Goal: Task Accomplishment & Management: Manage account settings

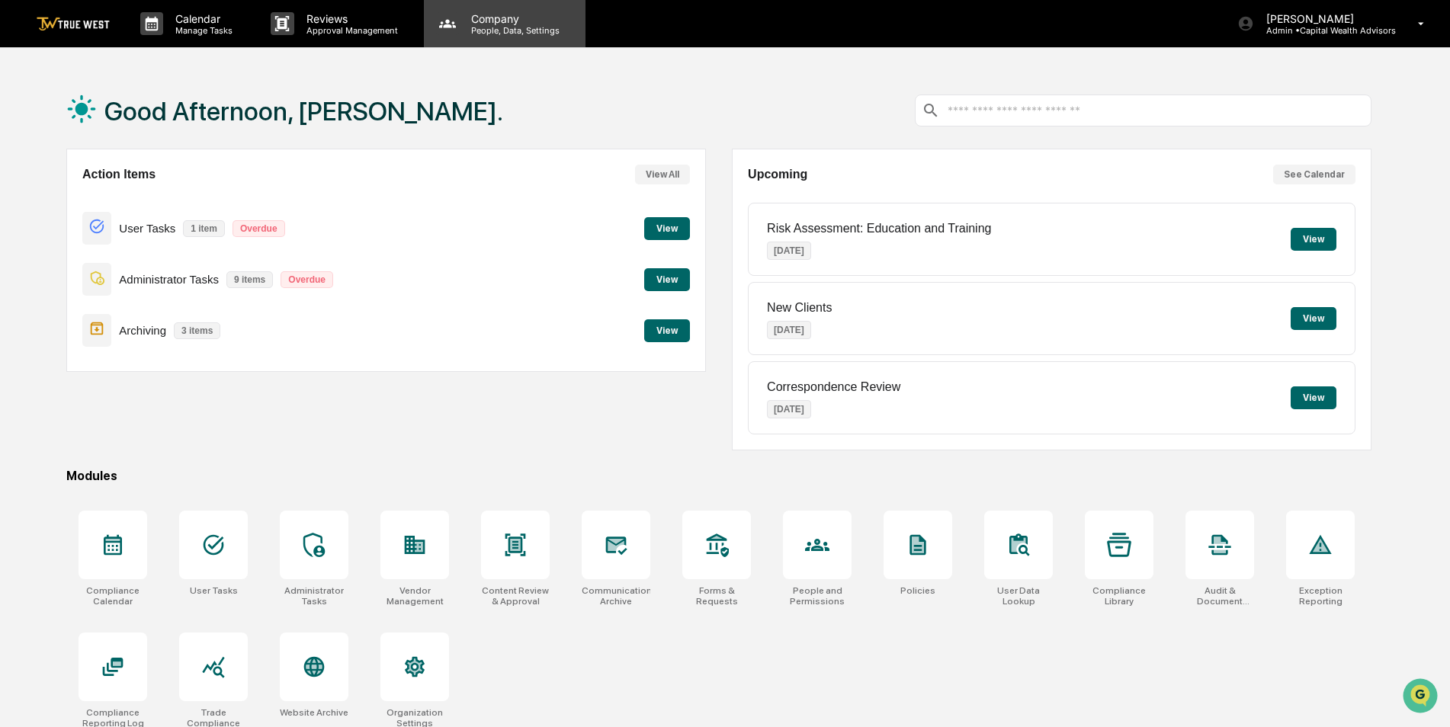
click at [495, 21] on p "Company" at bounding box center [513, 18] width 108 height 13
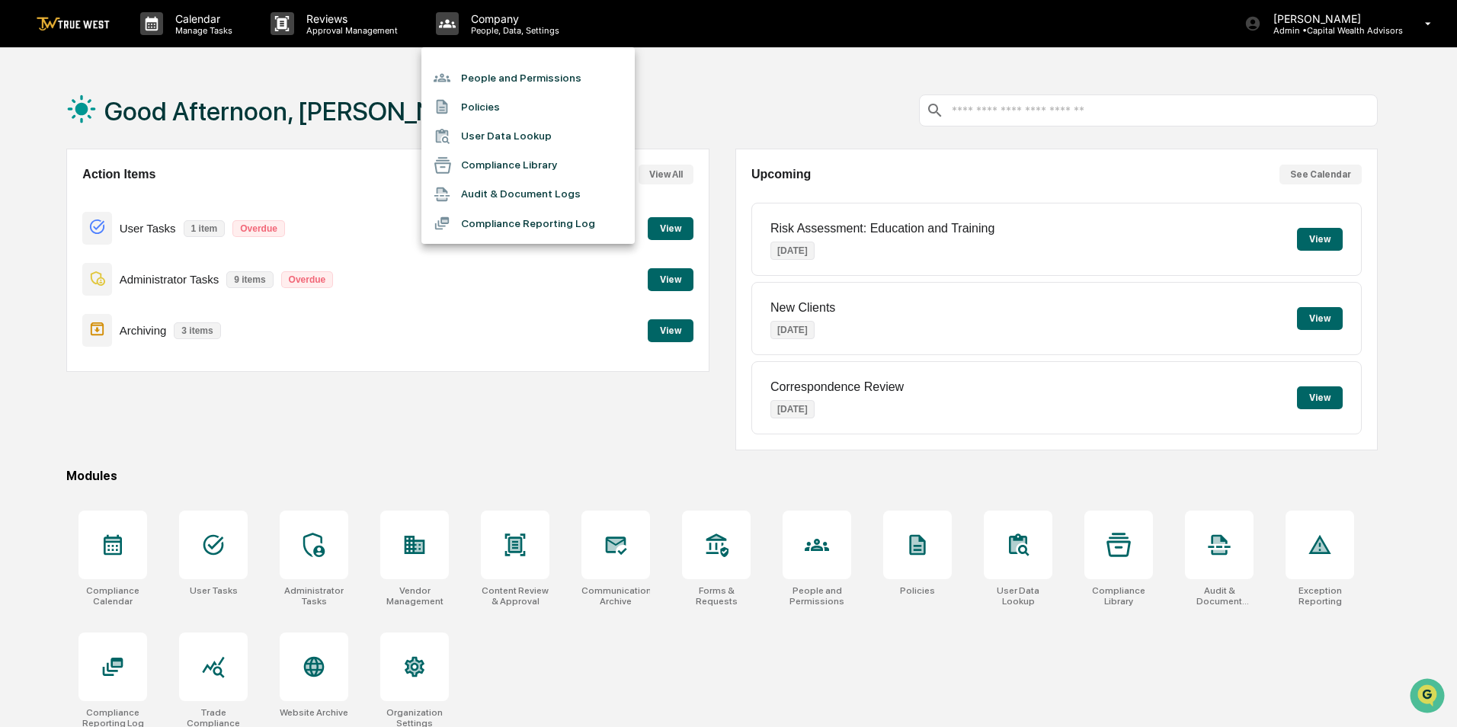
click at [494, 79] on li "People and Permissions" at bounding box center [527, 77] width 213 height 29
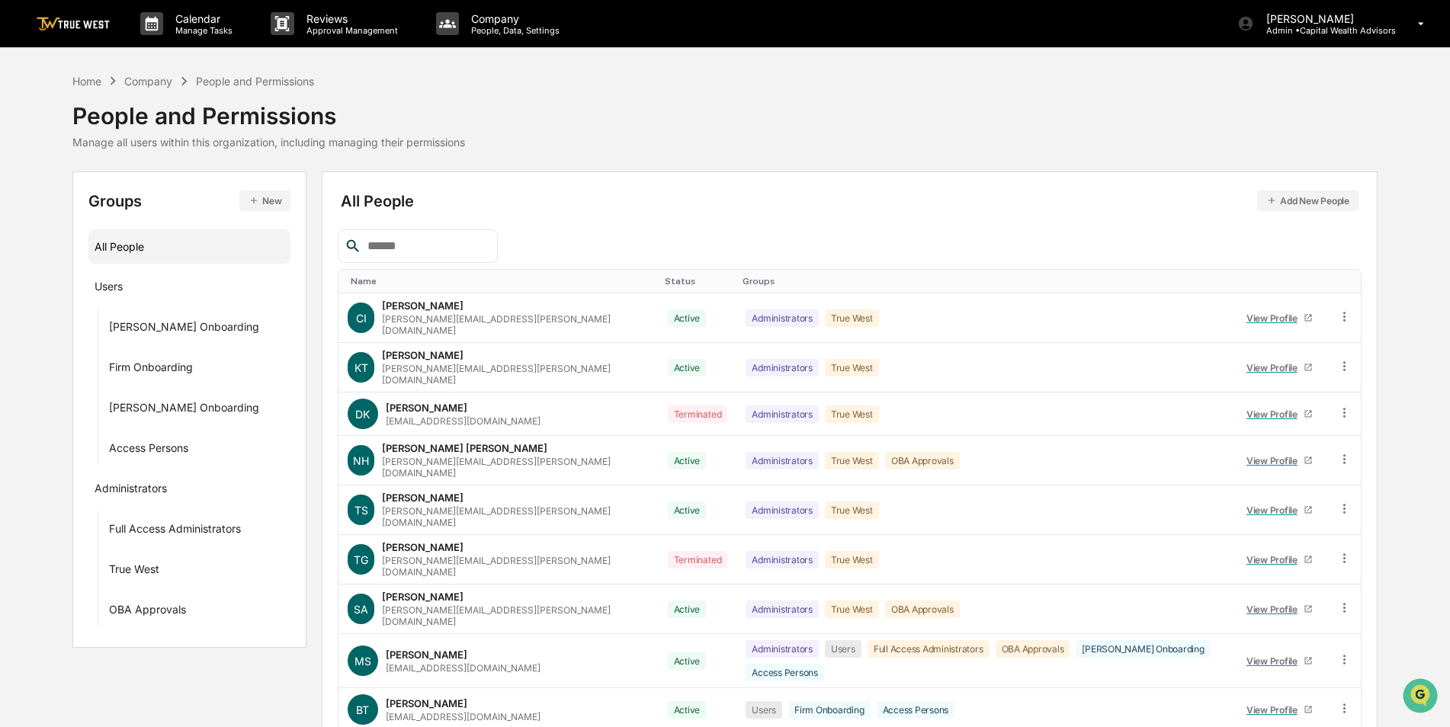
drag, startPoint x: 457, startPoint y: 246, endPoint x: 454, endPoint y: 238, distance: 8.9
click at [457, 246] on input "text" at bounding box center [426, 246] width 130 height 20
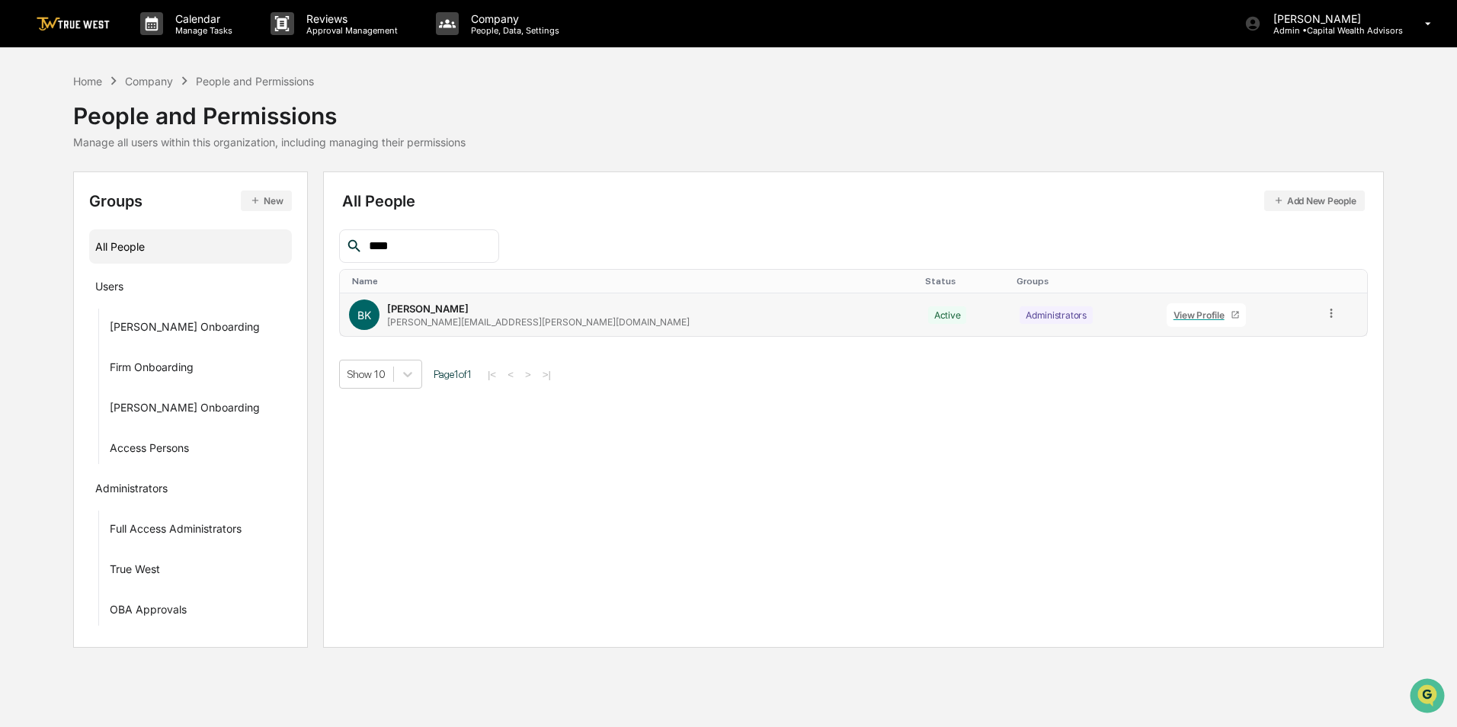
type input "****"
click at [1325, 315] on icon at bounding box center [1332, 313] width 14 height 14
click at [1312, 337] on div "Groups & Permissions" at bounding box center [1262, 338] width 151 height 30
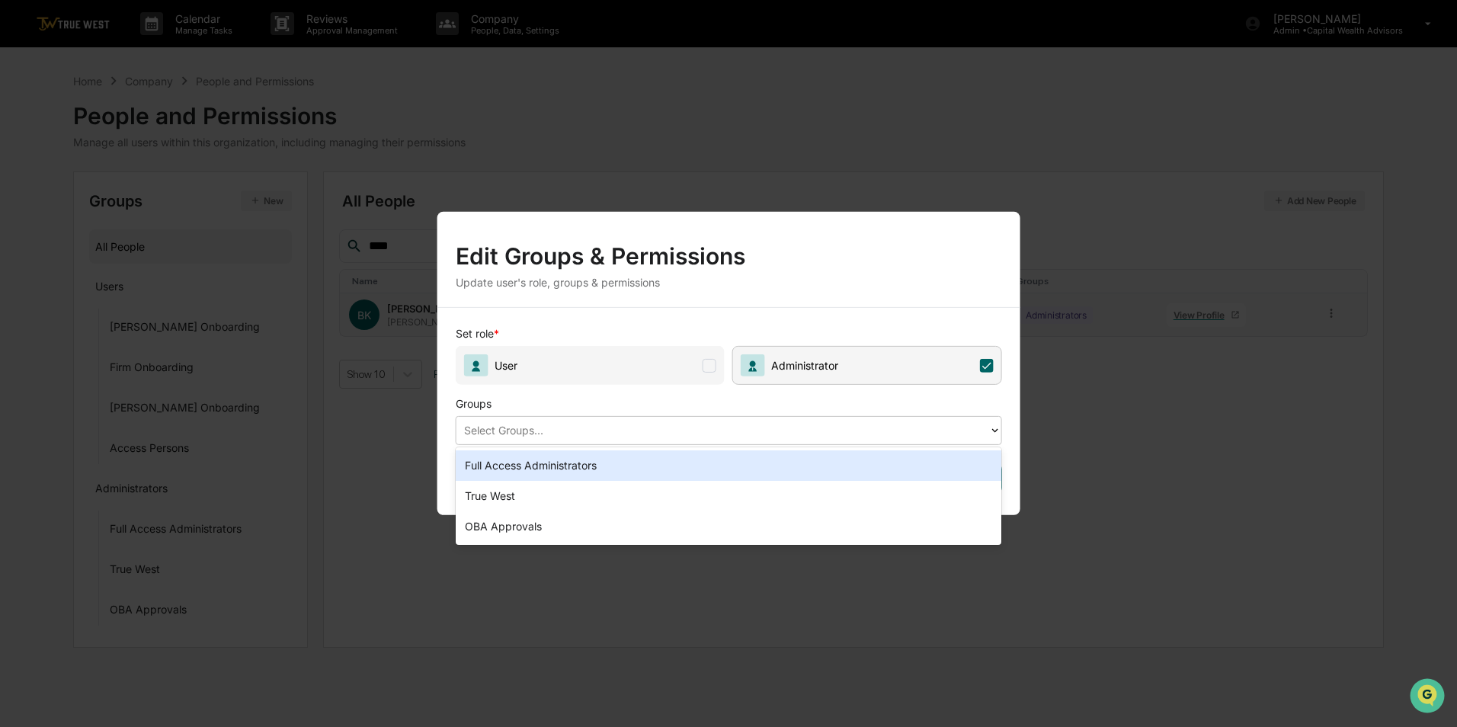
click at [727, 433] on div at bounding box center [722, 430] width 517 height 18
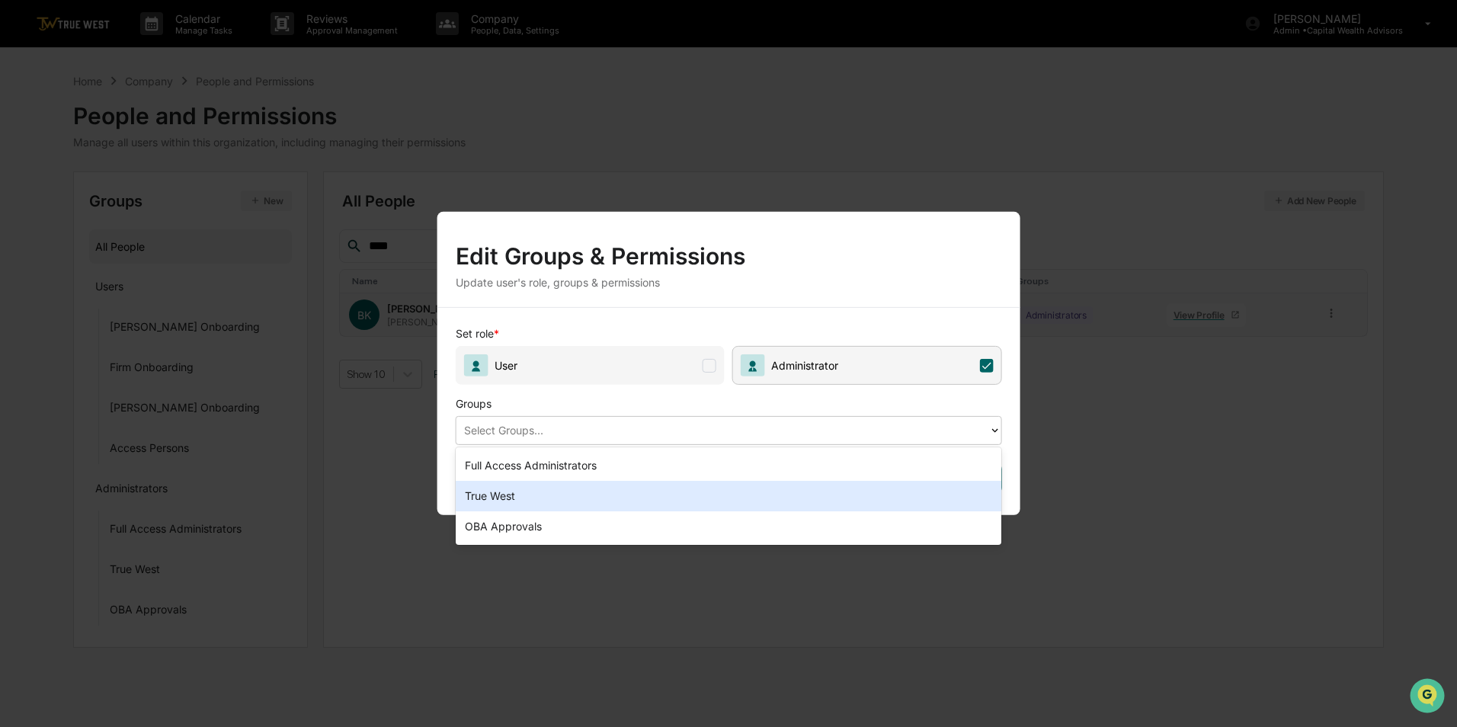
click at [665, 492] on div "True West" at bounding box center [729, 496] width 546 height 30
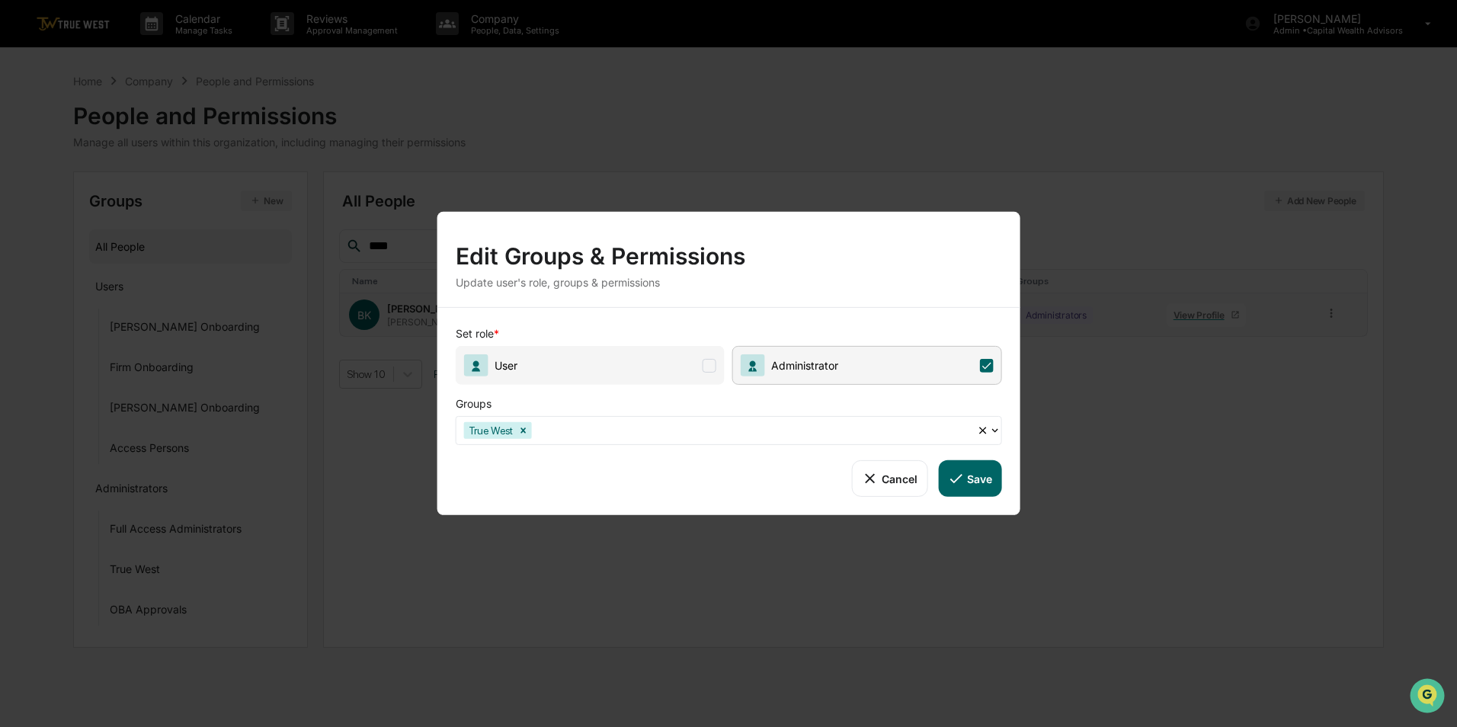
click at [978, 479] on button "Save" at bounding box center [969, 478] width 63 height 37
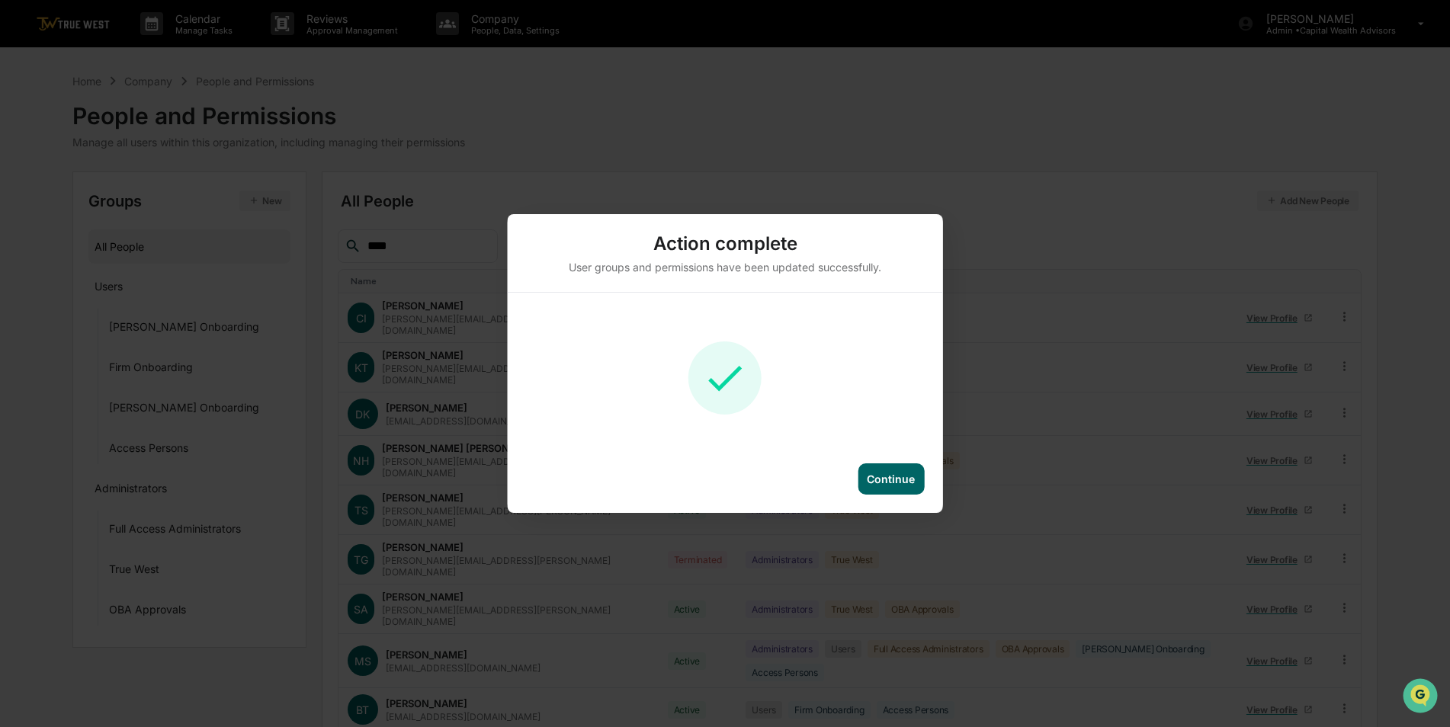
click at [889, 476] on div "Continue" at bounding box center [891, 479] width 48 height 13
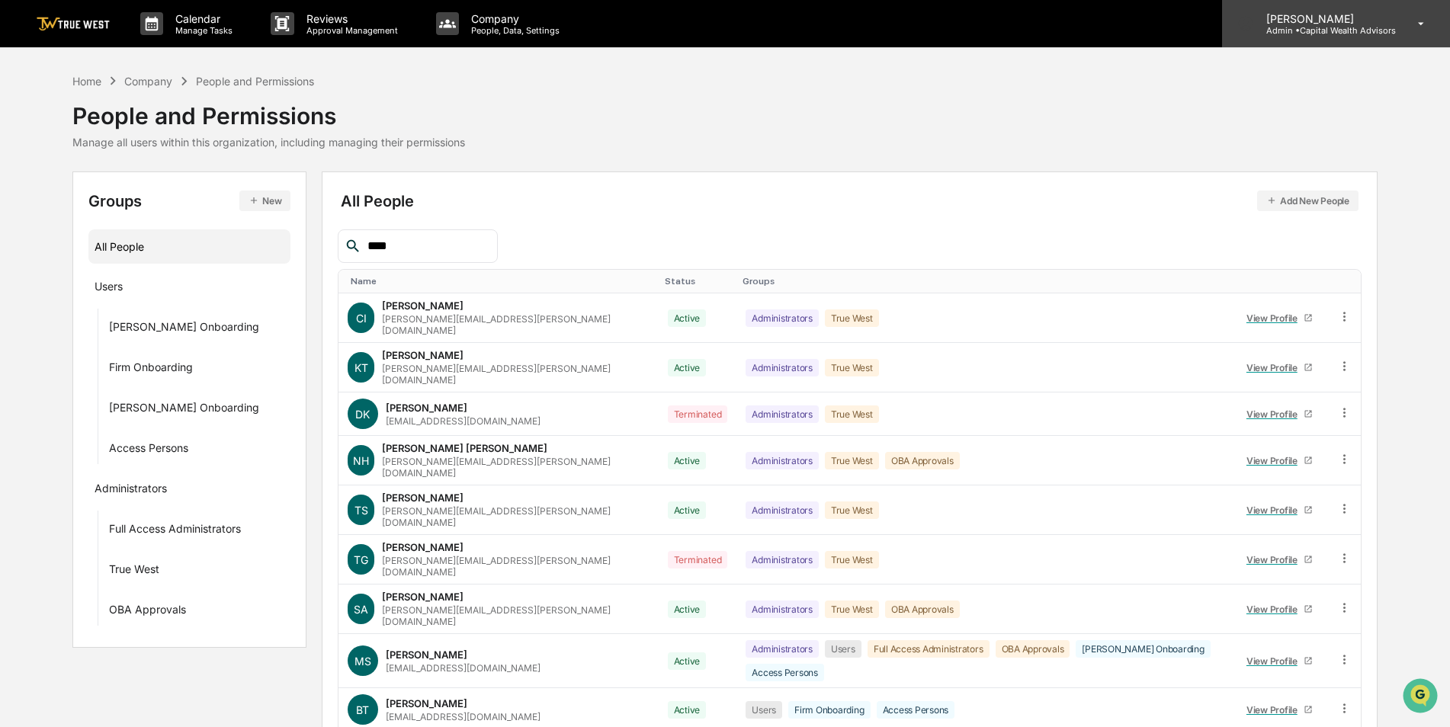
click at [1357, 27] on p "Admin • Capital Wealth Advisors" at bounding box center [1325, 30] width 142 height 11
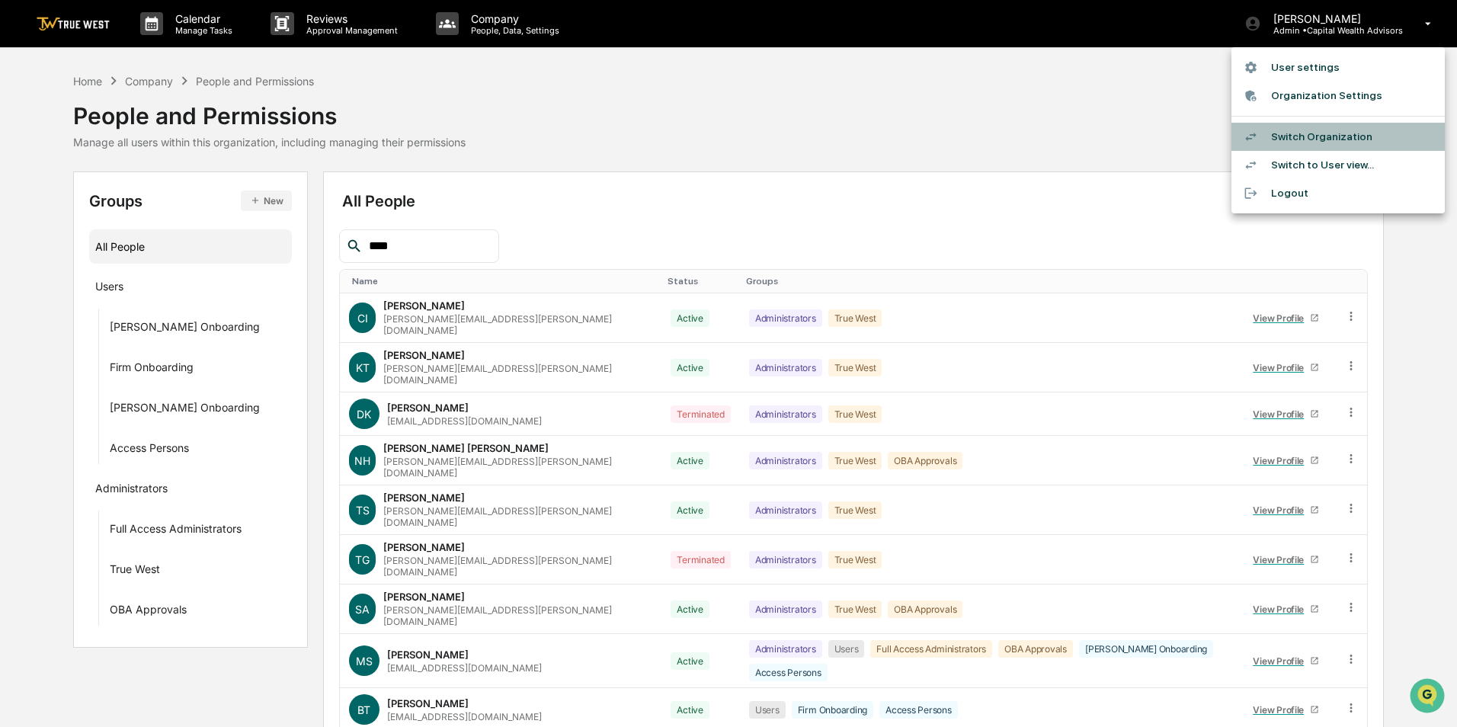
click at [1330, 130] on li "Switch Organization" at bounding box center [1338, 137] width 213 height 28
